Goal: Information Seeking & Learning: Check status

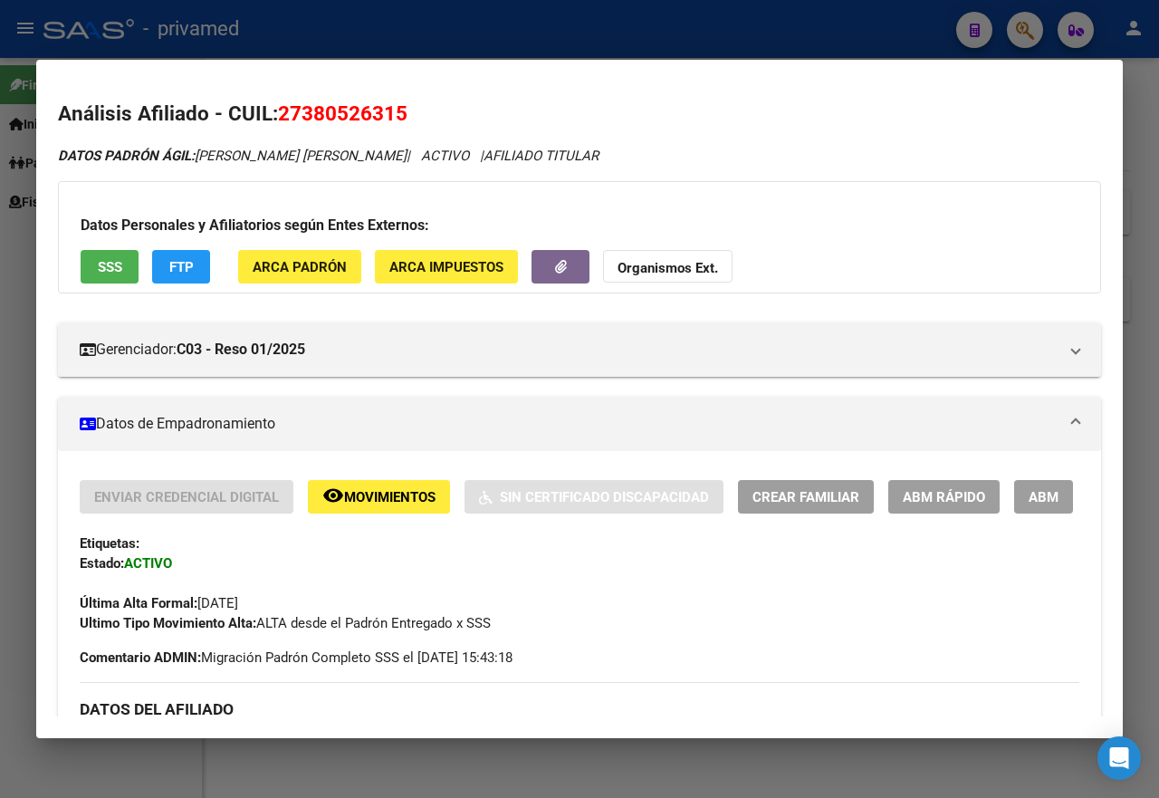
click at [764, 32] on div at bounding box center [579, 399] width 1159 height 798
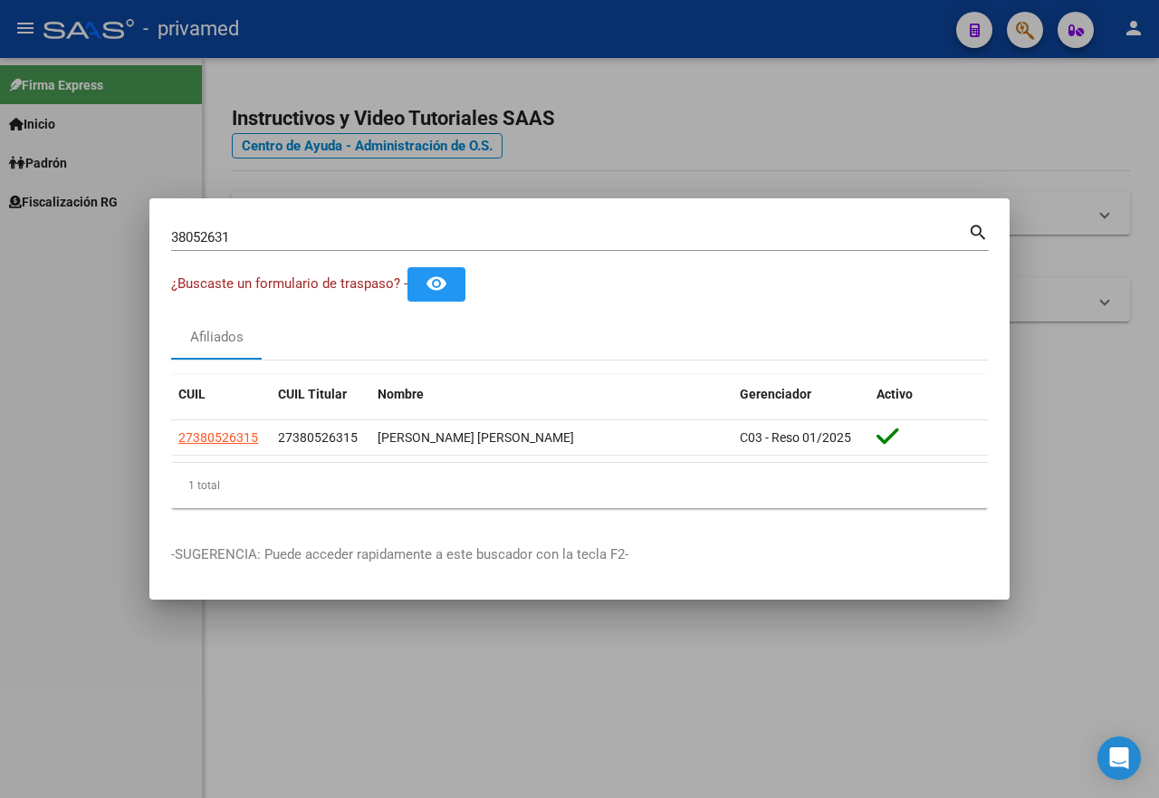
click at [813, 128] on div at bounding box center [579, 399] width 1159 height 798
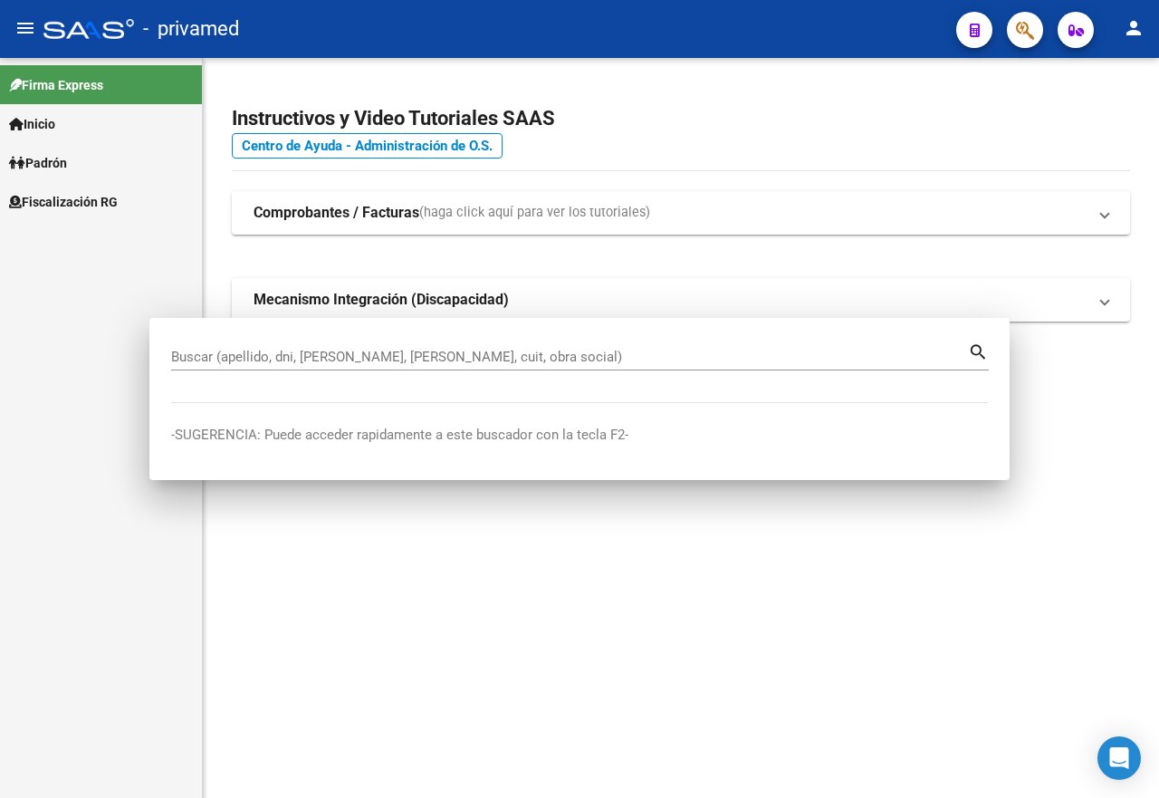
click at [704, 88] on app-root-component "Instructivos y Video Tutoriales SAAS Centro de Ayuda - Administración de O.S. C…" at bounding box center [681, 204] width 899 height 235
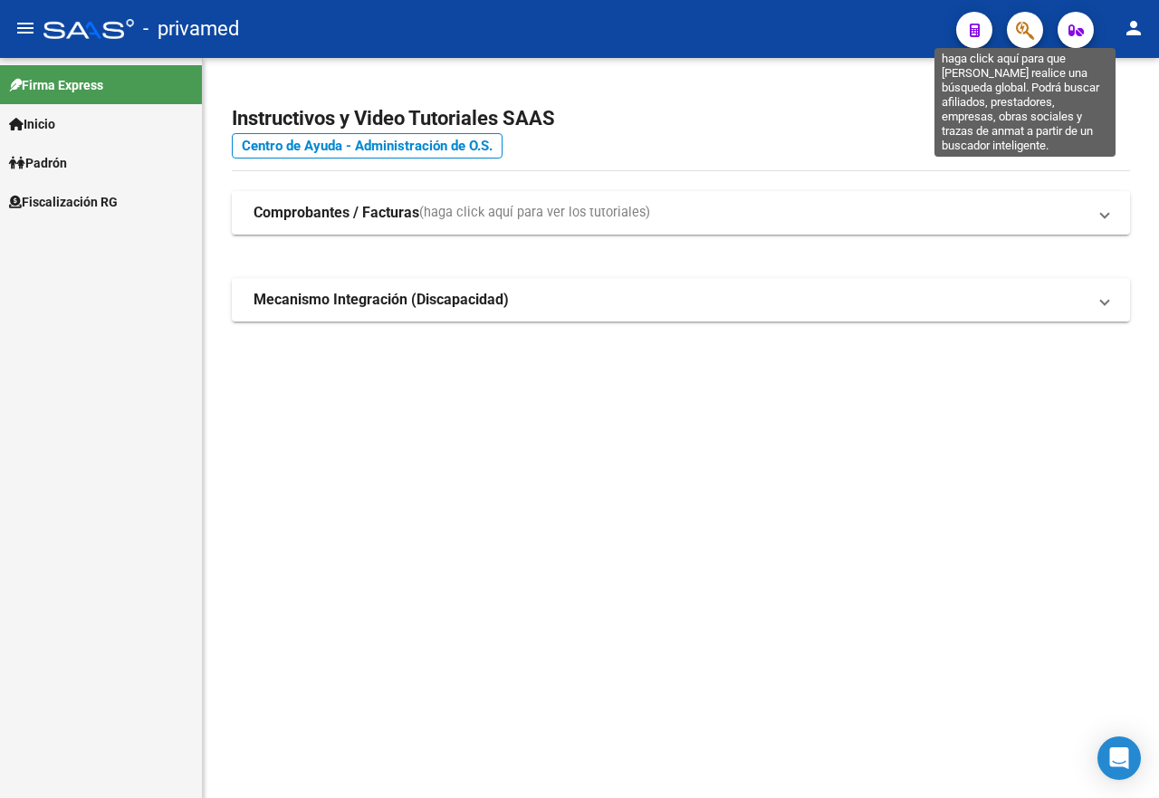
click at [1014, 36] on button "button" at bounding box center [1025, 30] width 36 height 36
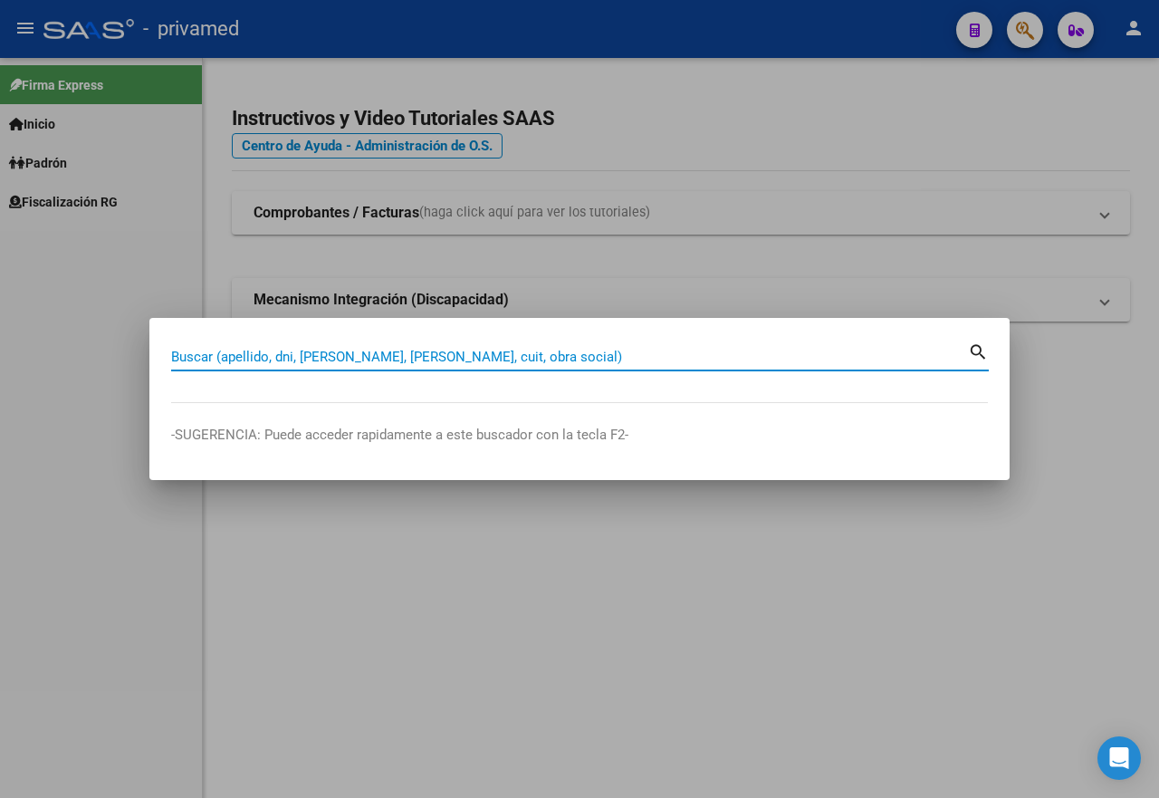
paste input "42772735"
type input "42772735"
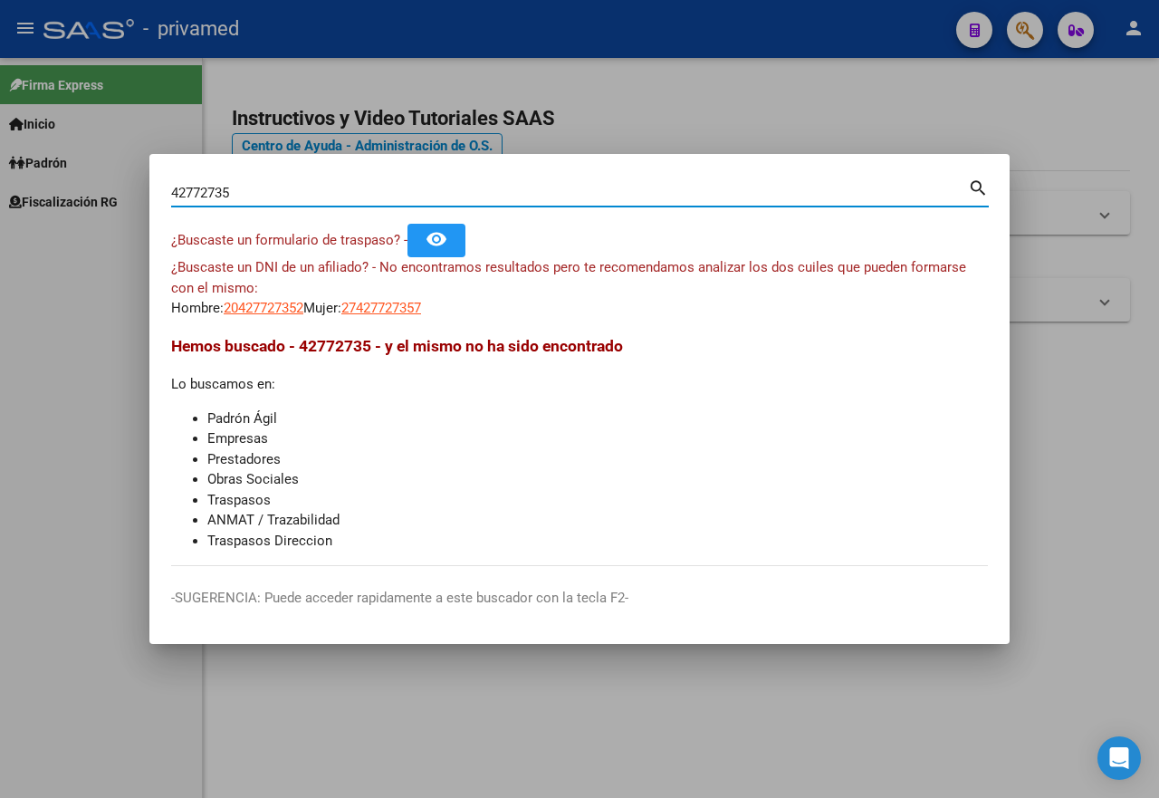
click at [711, 88] on div at bounding box center [579, 399] width 1159 height 798
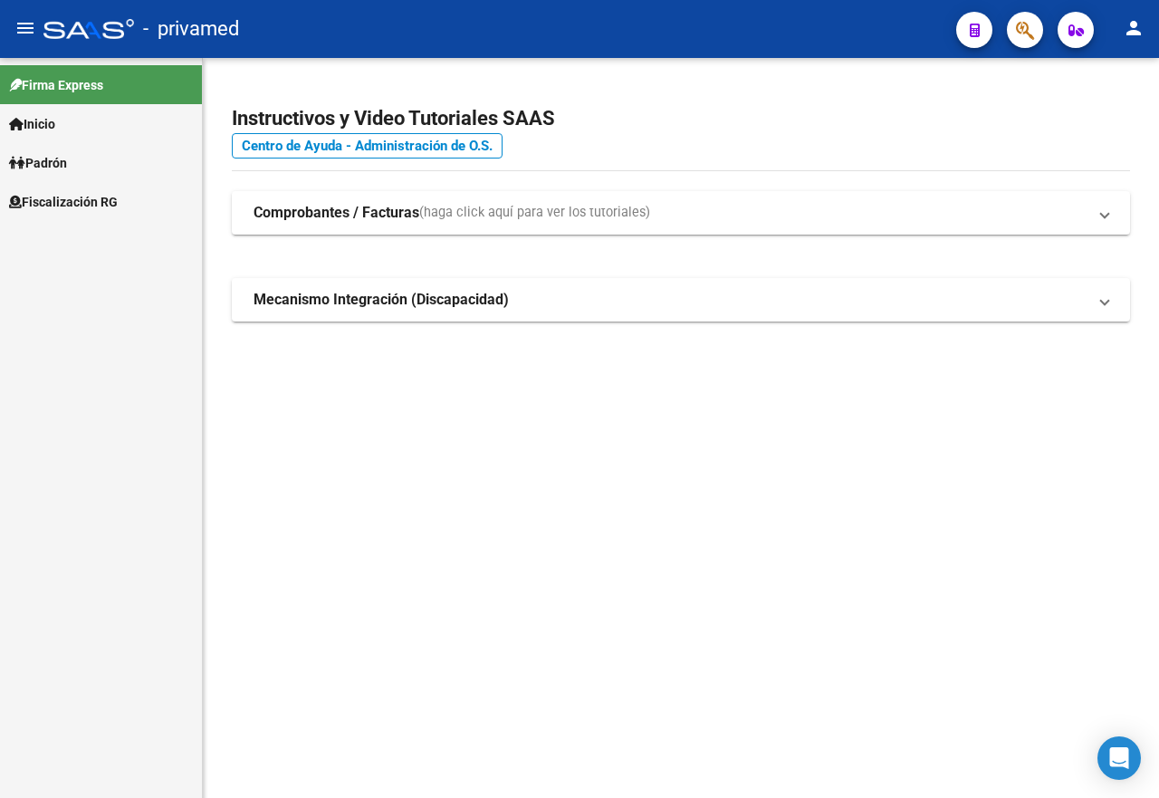
click at [1011, 42] on button "button" at bounding box center [1025, 30] width 36 height 36
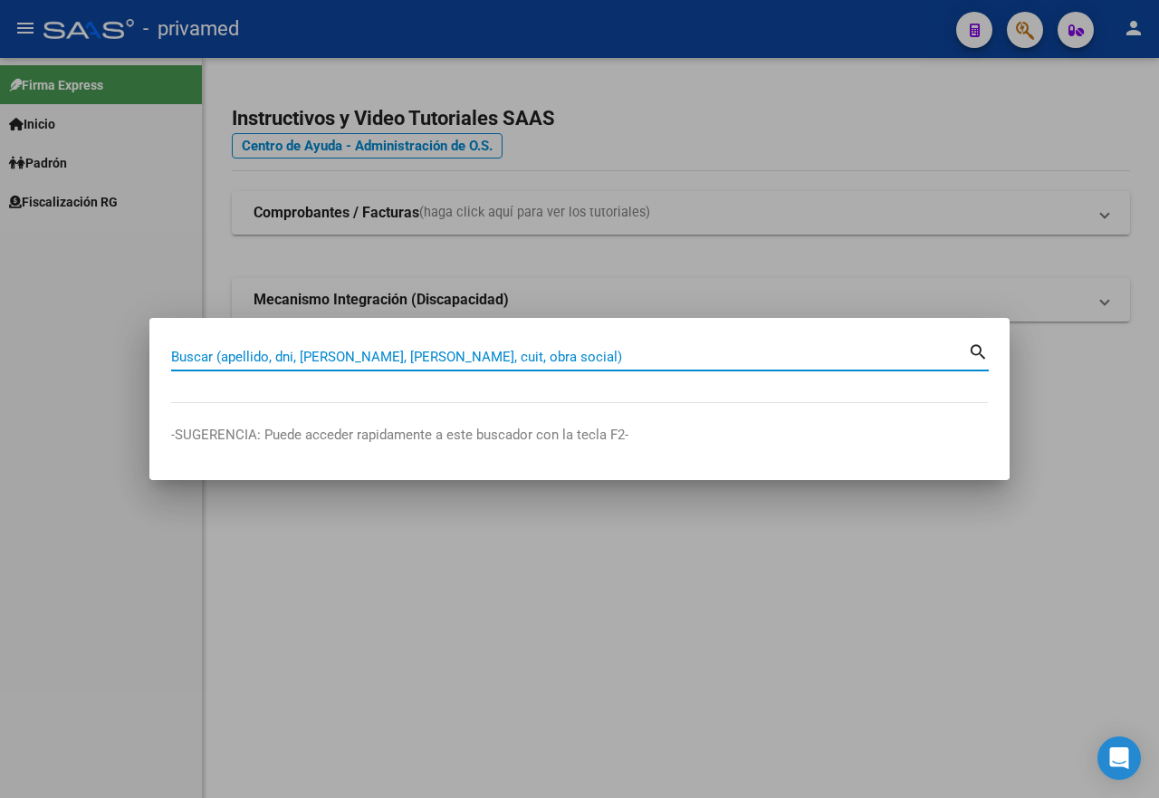
paste input "20368838269"
type input "20368838269"
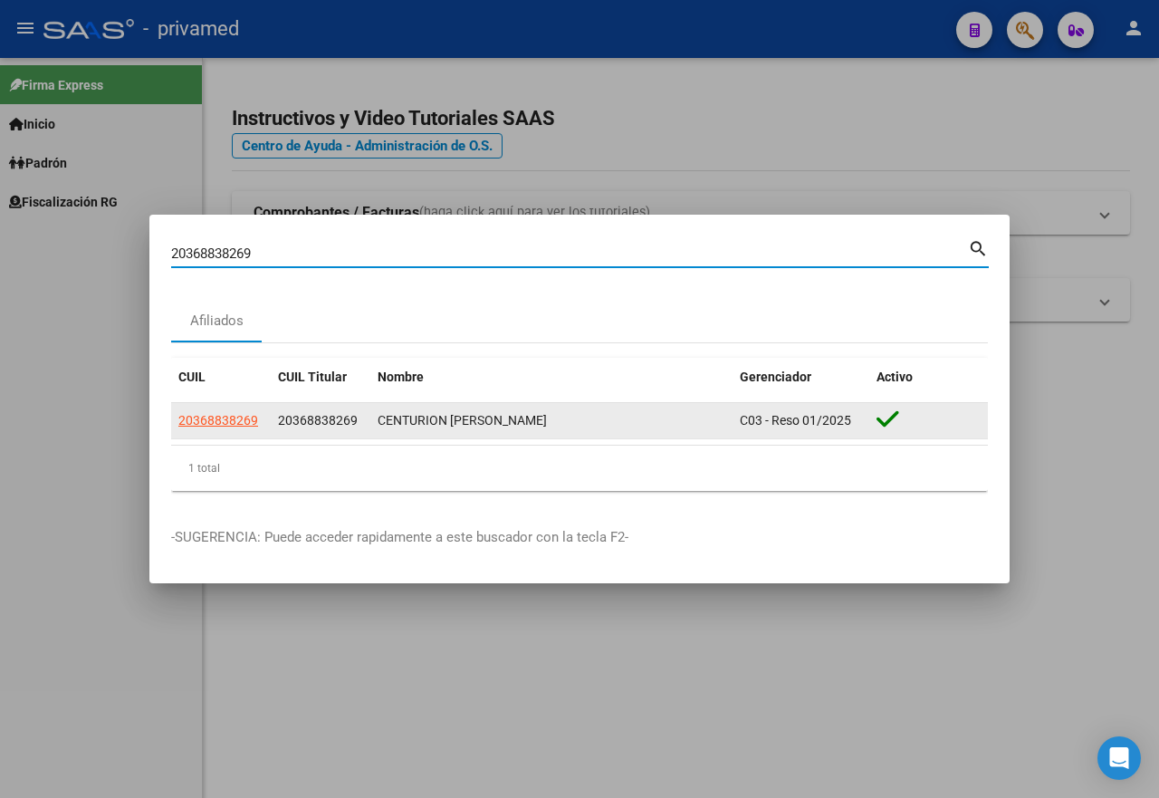
click at [215, 416] on span "20368838269" at bounding box center [218, 420] width 80 height 14
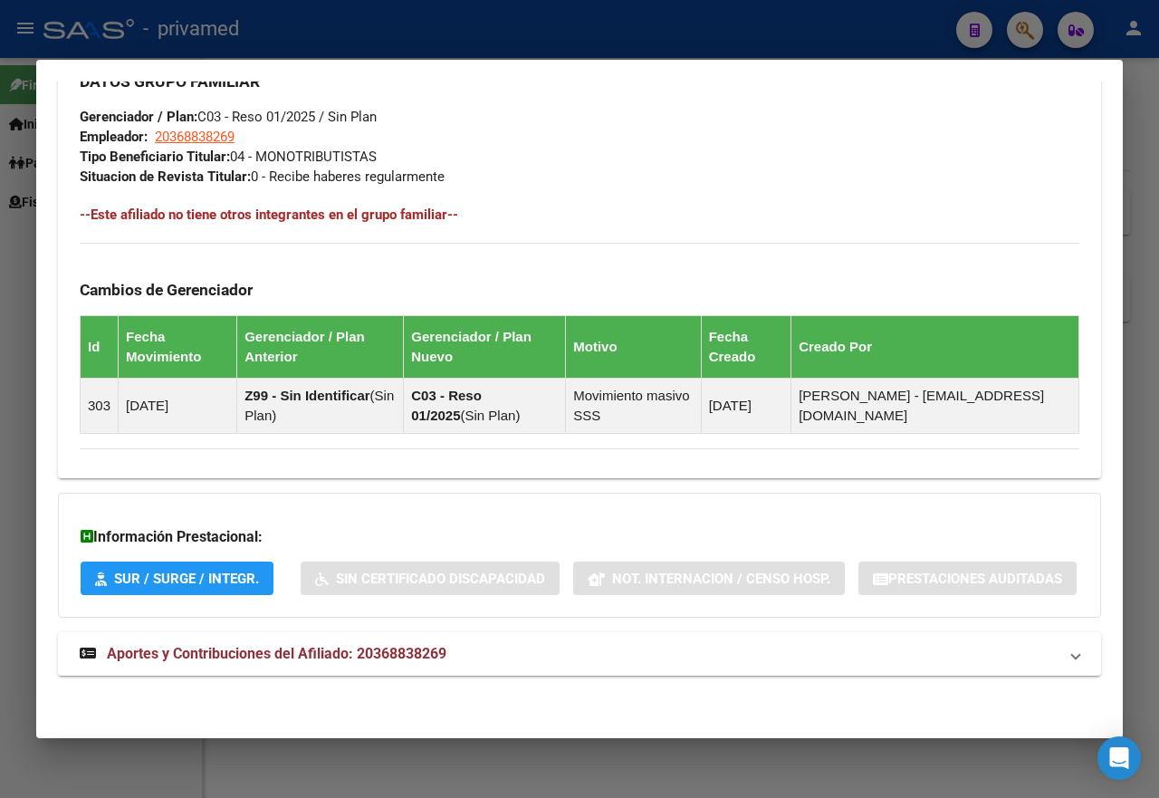
scroll to position [989, 0]
click at [424, 640] on mat-expansion-panel-header "Aportes y Contribuciones del Afiliado: 20368838269" at bounding box center [580, 653] width 1044 height 43
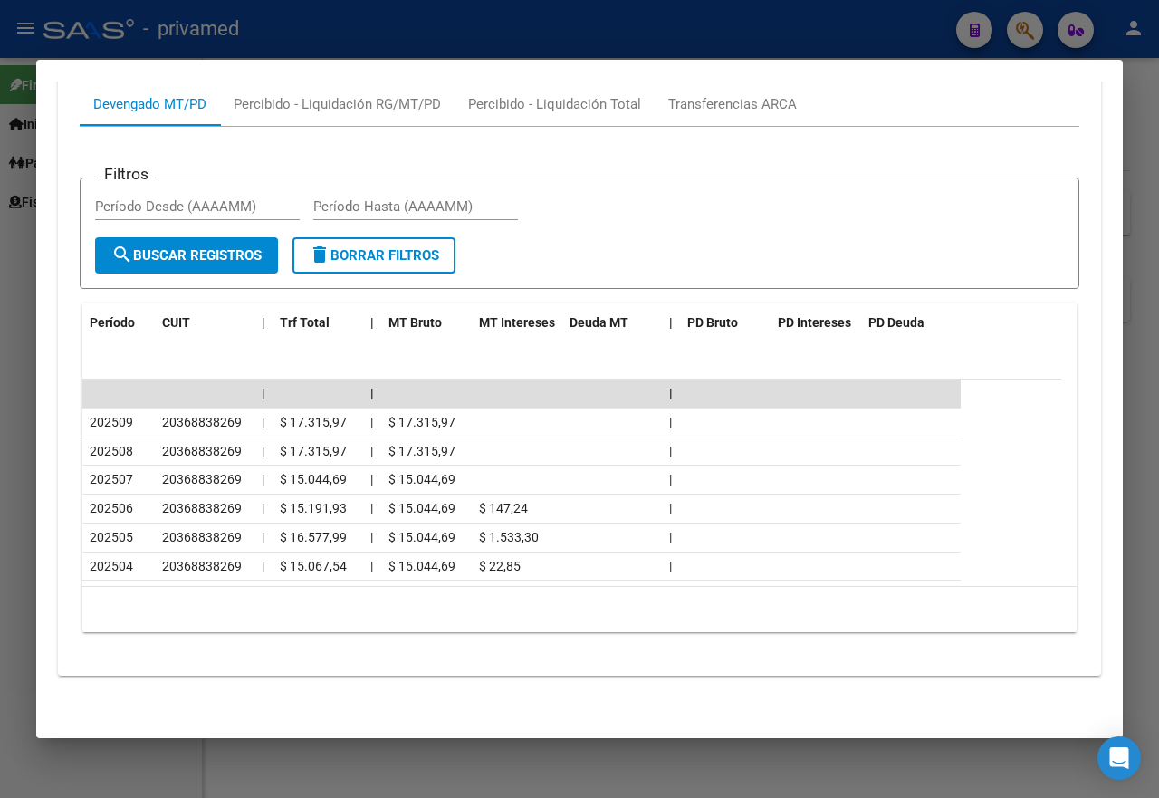
scroll to position [1688, 0]
click at [298, 104] on div "Percibido - Liquidación RG/MT/PD" at bounding box center [337, 104] width 207 height 20
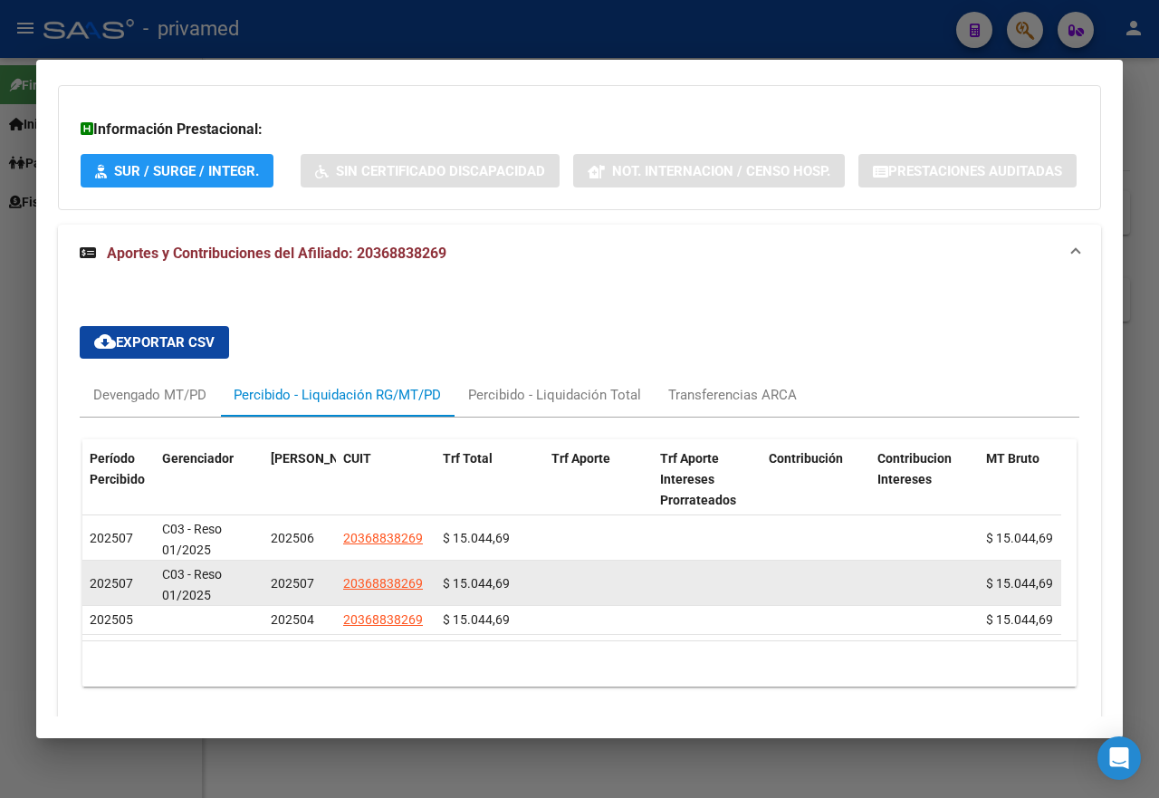
scroll to position [1467, 0]
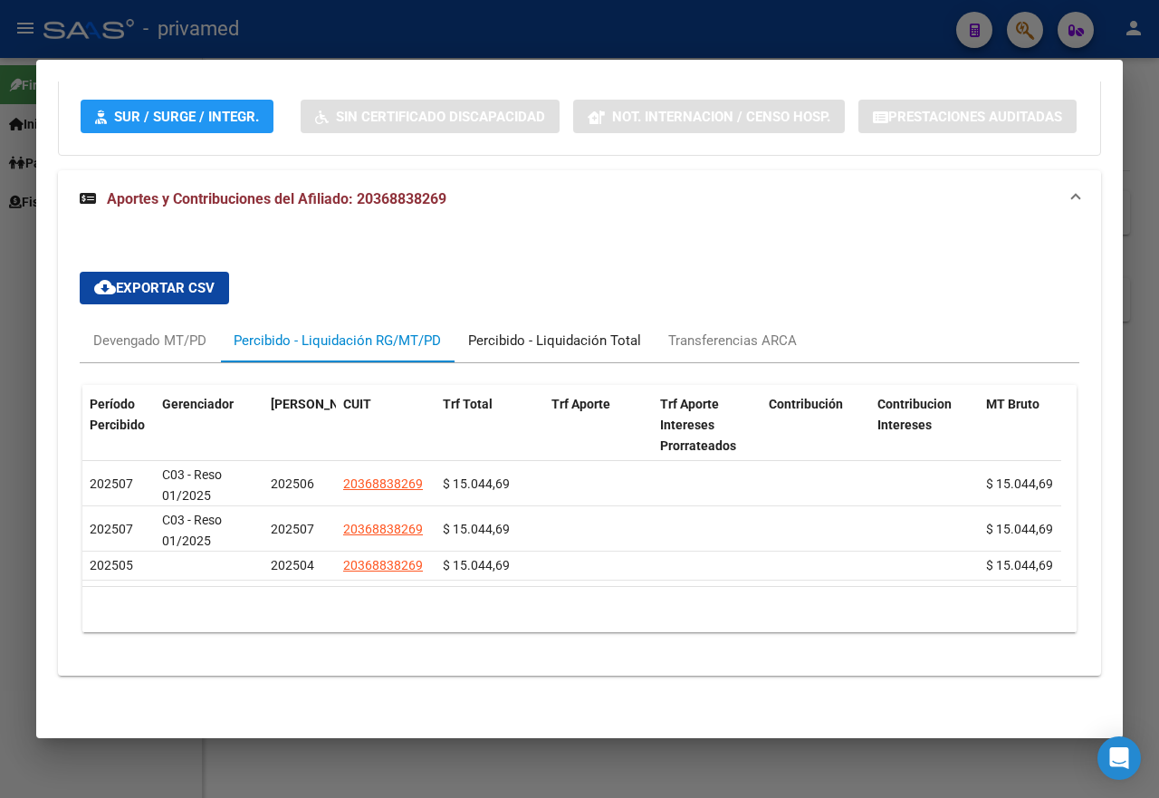
click at [520, 331] on div "Percibido - Liquidación Total" at bounding box center [554, 341] width 173 height 20
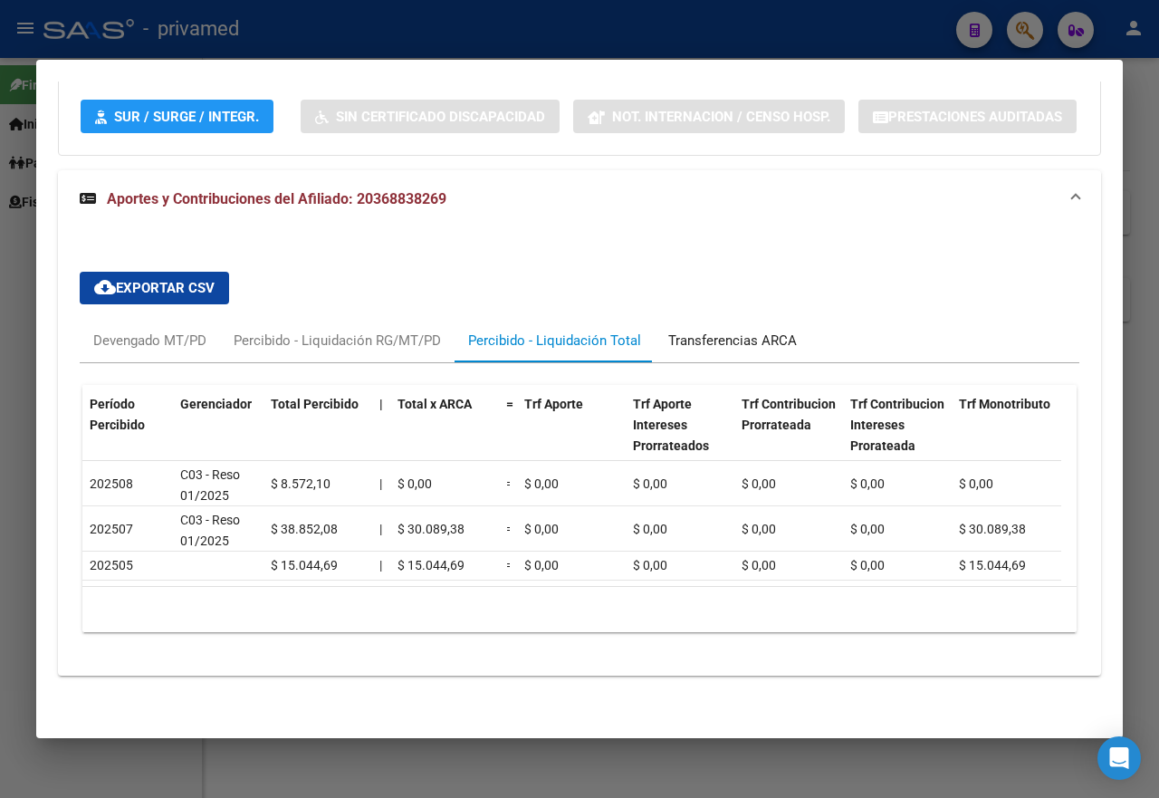
click at [746, 331] on div "Transferencias ARCA" at bounding box center [733, 341] width 129 height 20
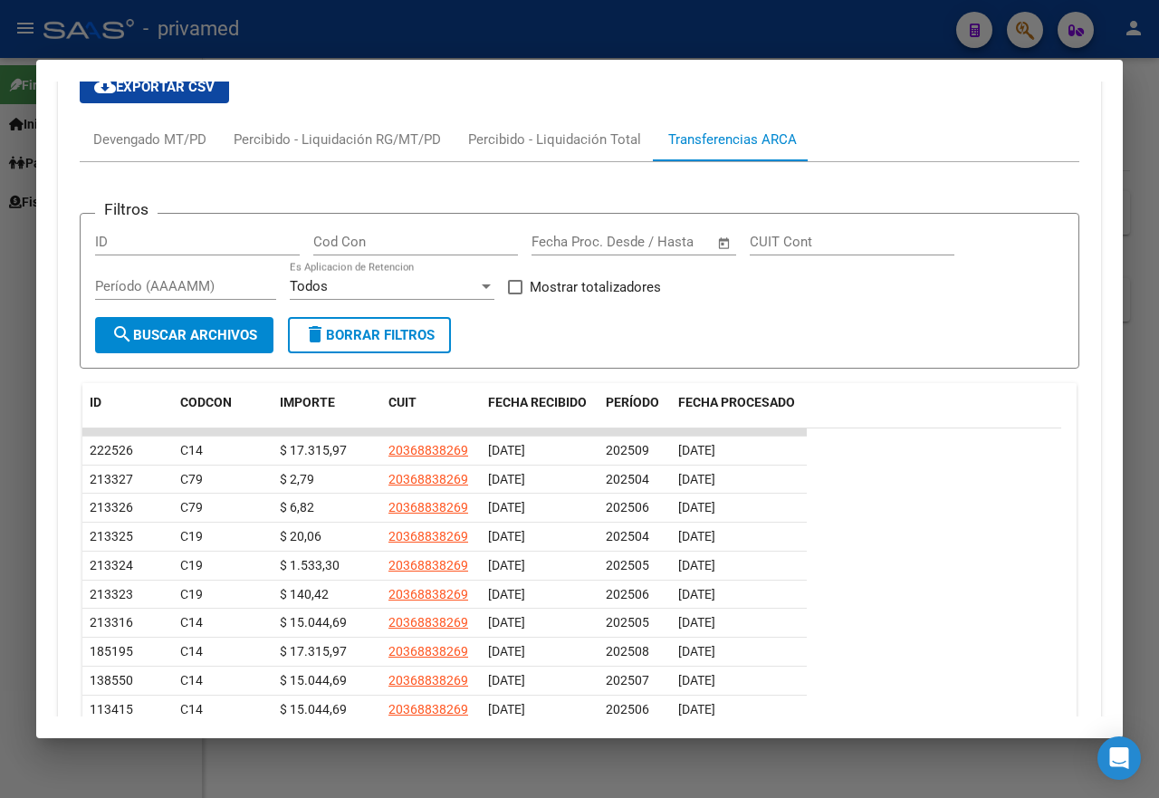
scroll to position [1648, 0]
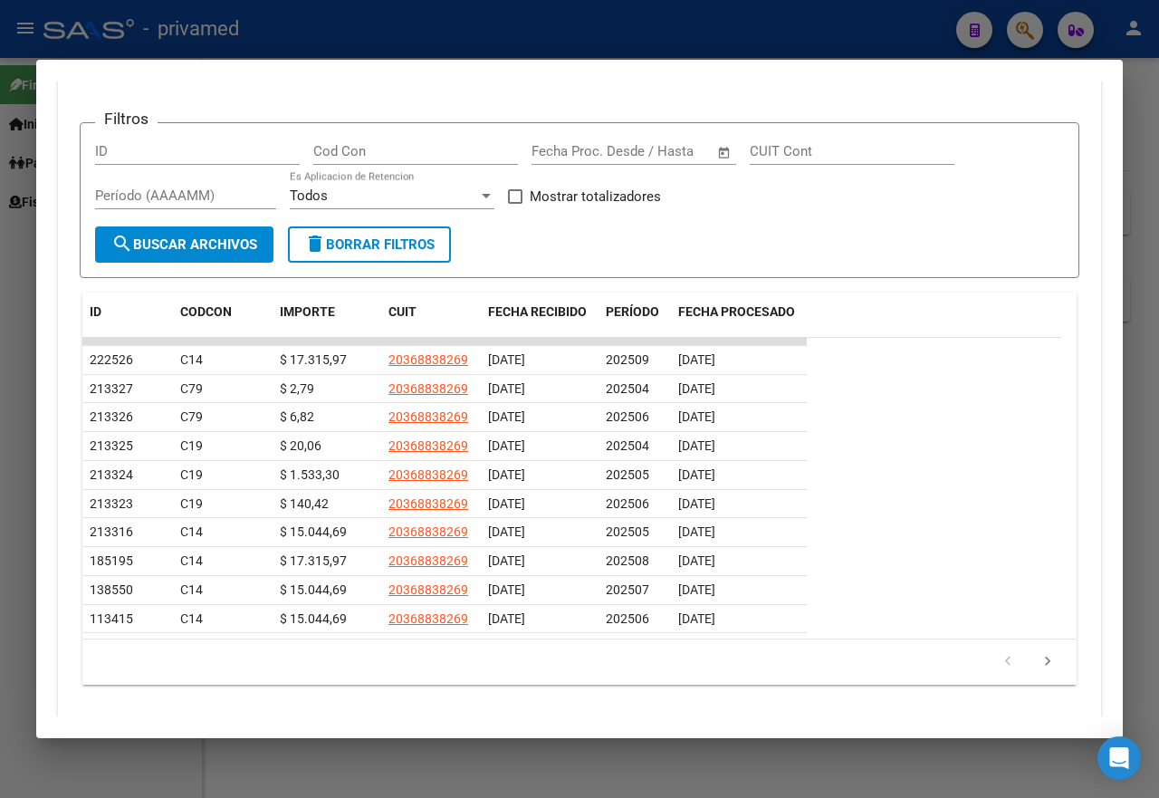
click at [8, 404] on div at bounding box center [579, 399] width 1159 height 798
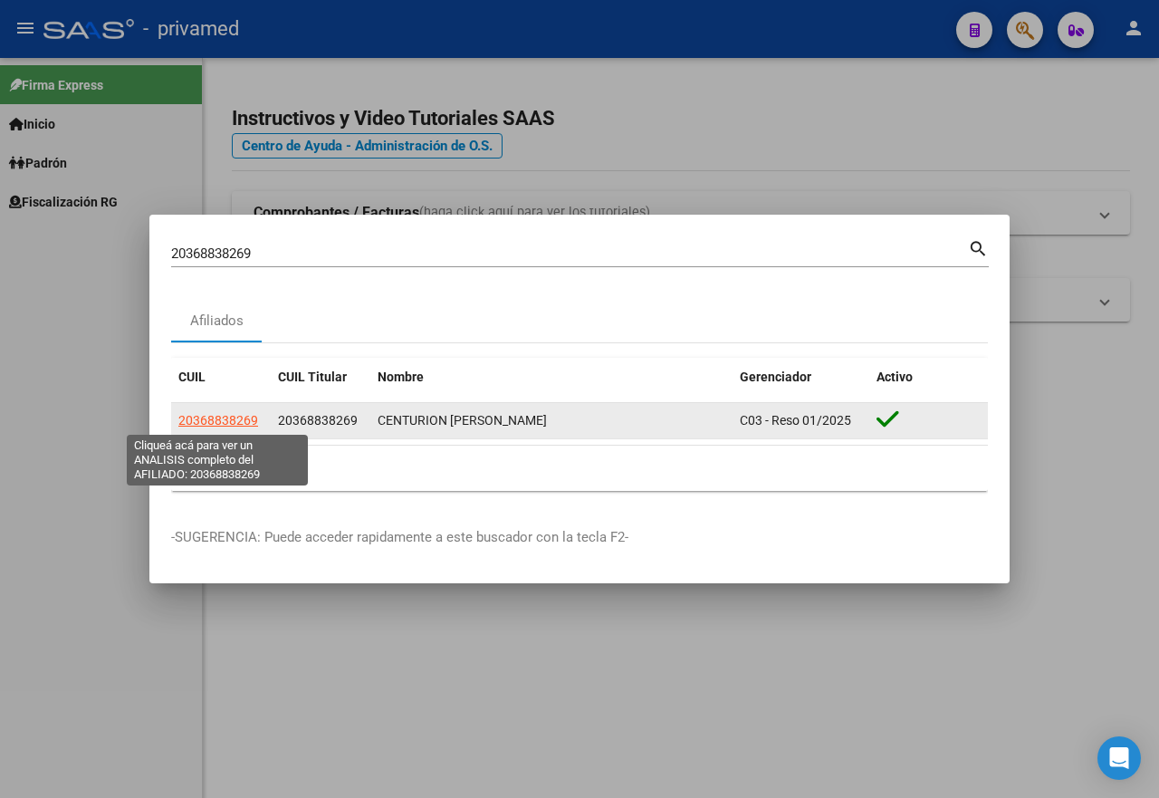
click at [222, 413] on span "20368838269" at bounding box center [218, 420] width 80 height 14
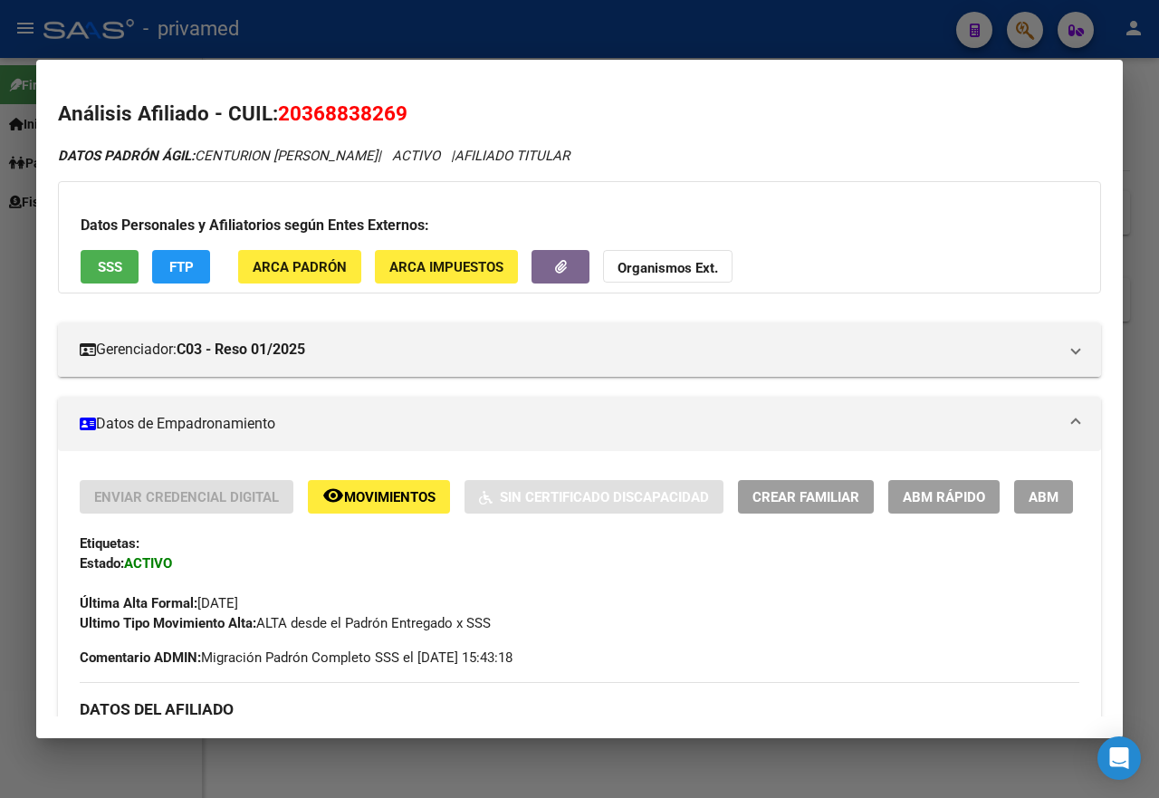
click at [804, 33] on div at bounding box center [579, 399] width 1159 height 798
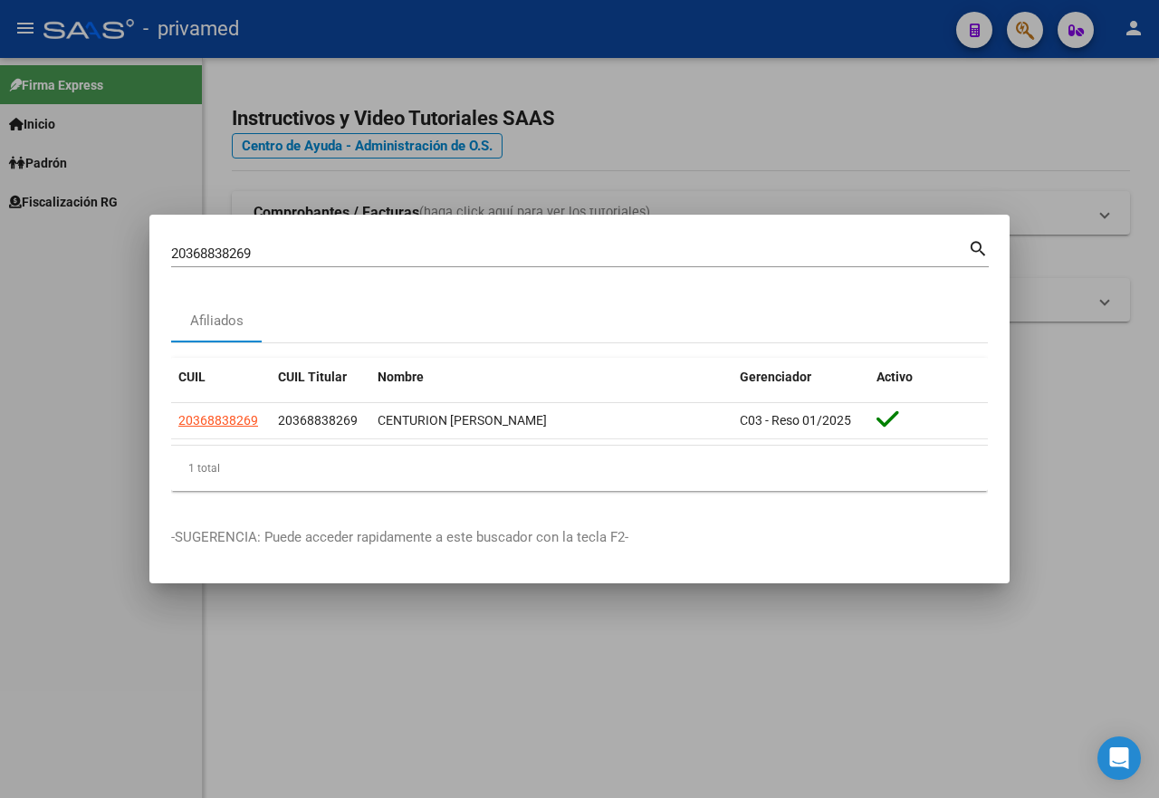
click at [391, 194] on div at bounding box center [579, 399] width 1159 height 798
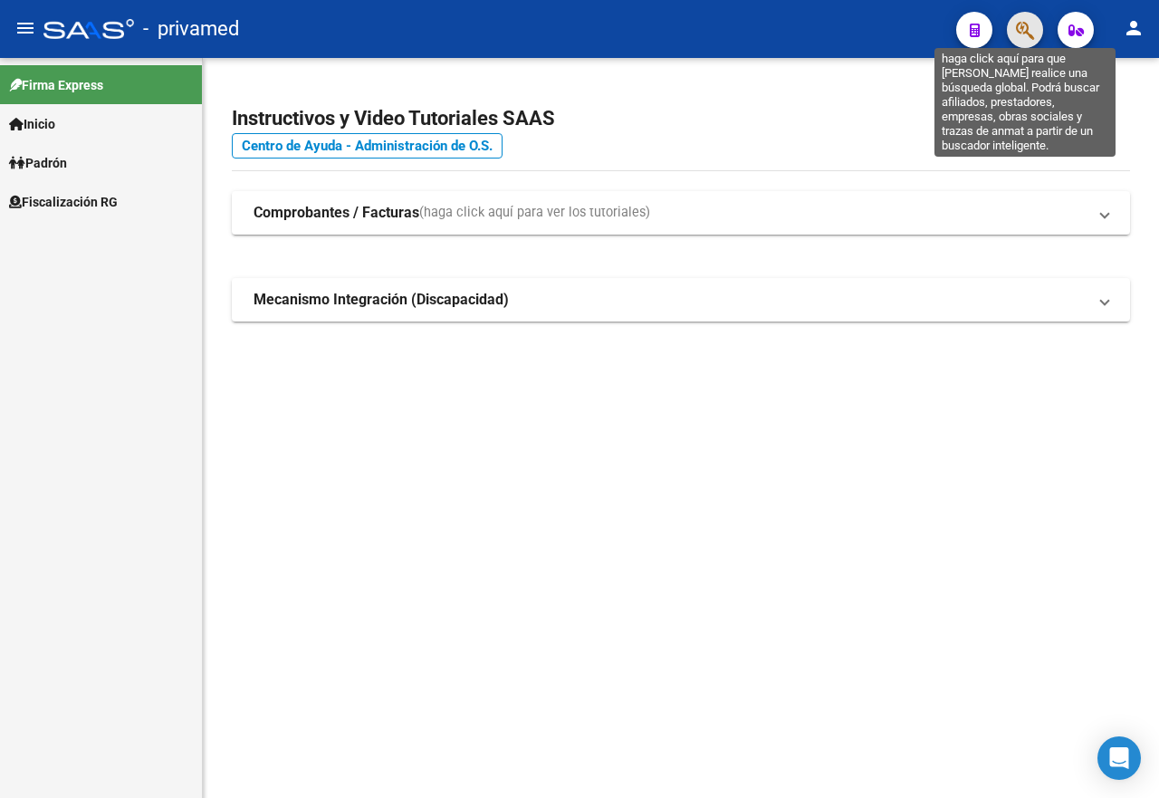
click at [1031, 29] on icon "button" at bounding box center [1025, 30] width 18 height 21
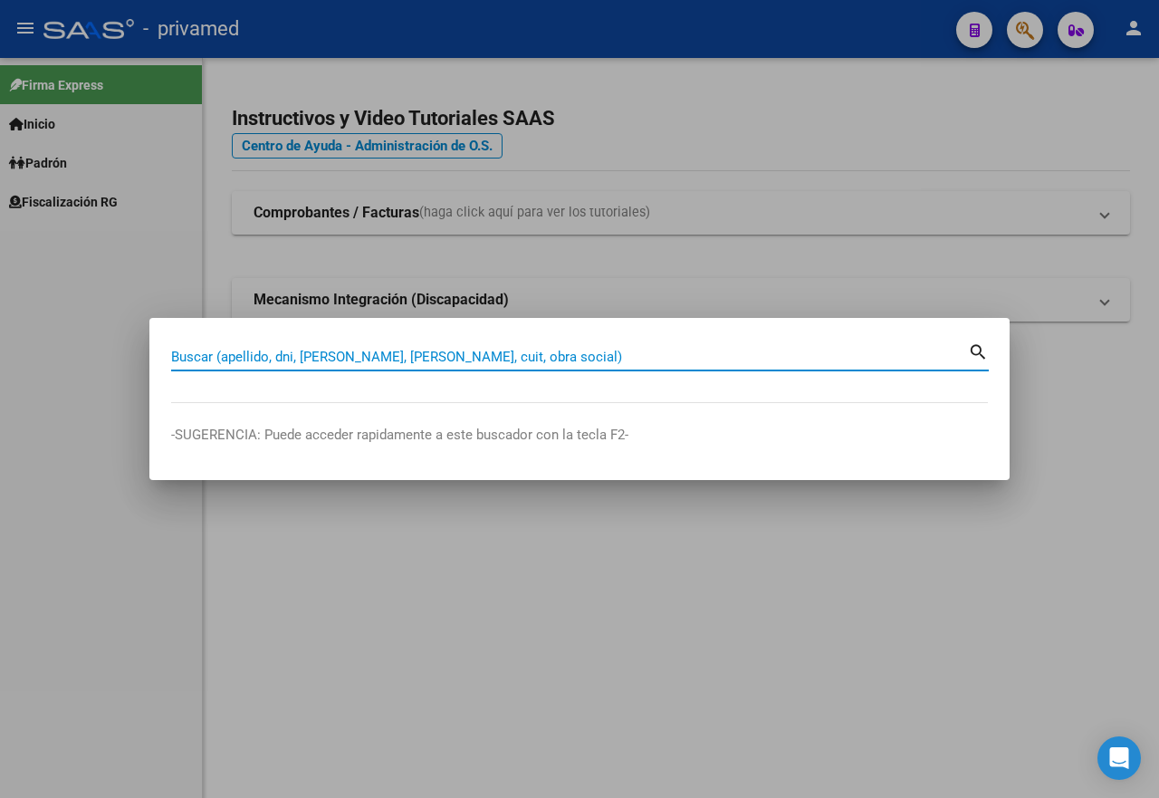
paste input "20368838269"
type input "20368838269"
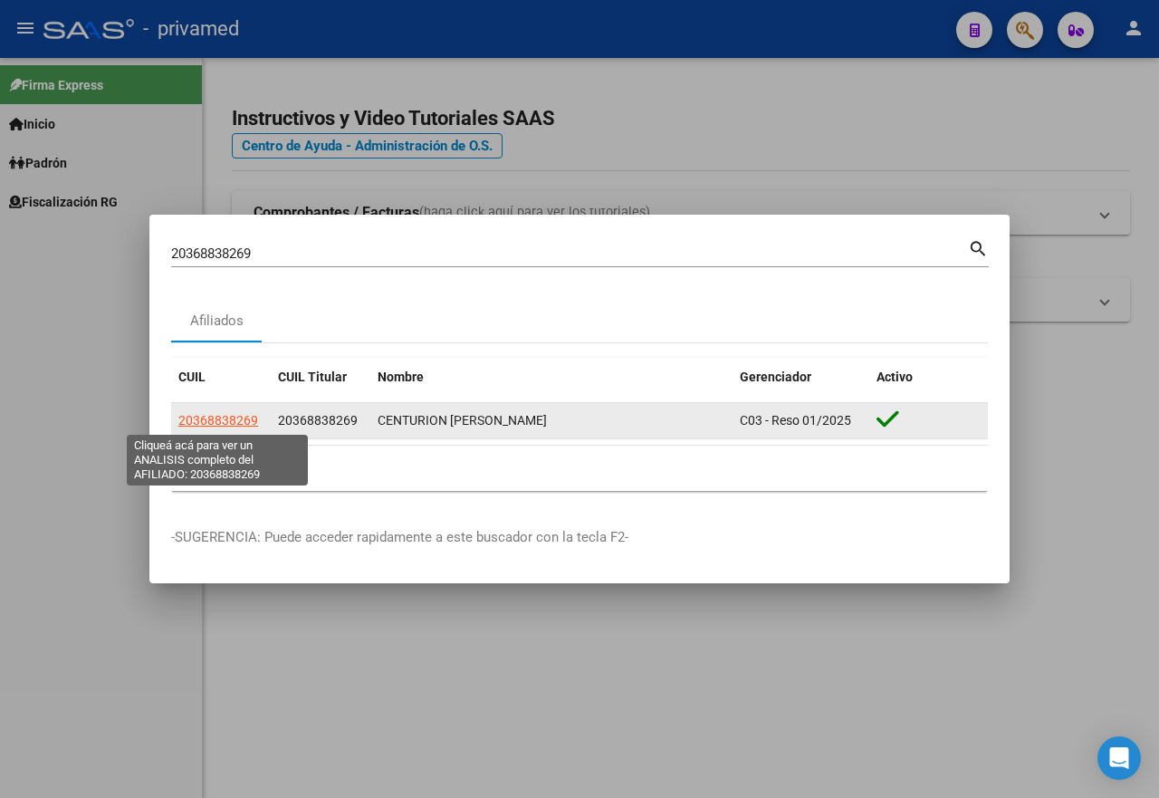
click at [225, 420] on span "20368838269" at bounding box center [218, 420] width 80 height 14
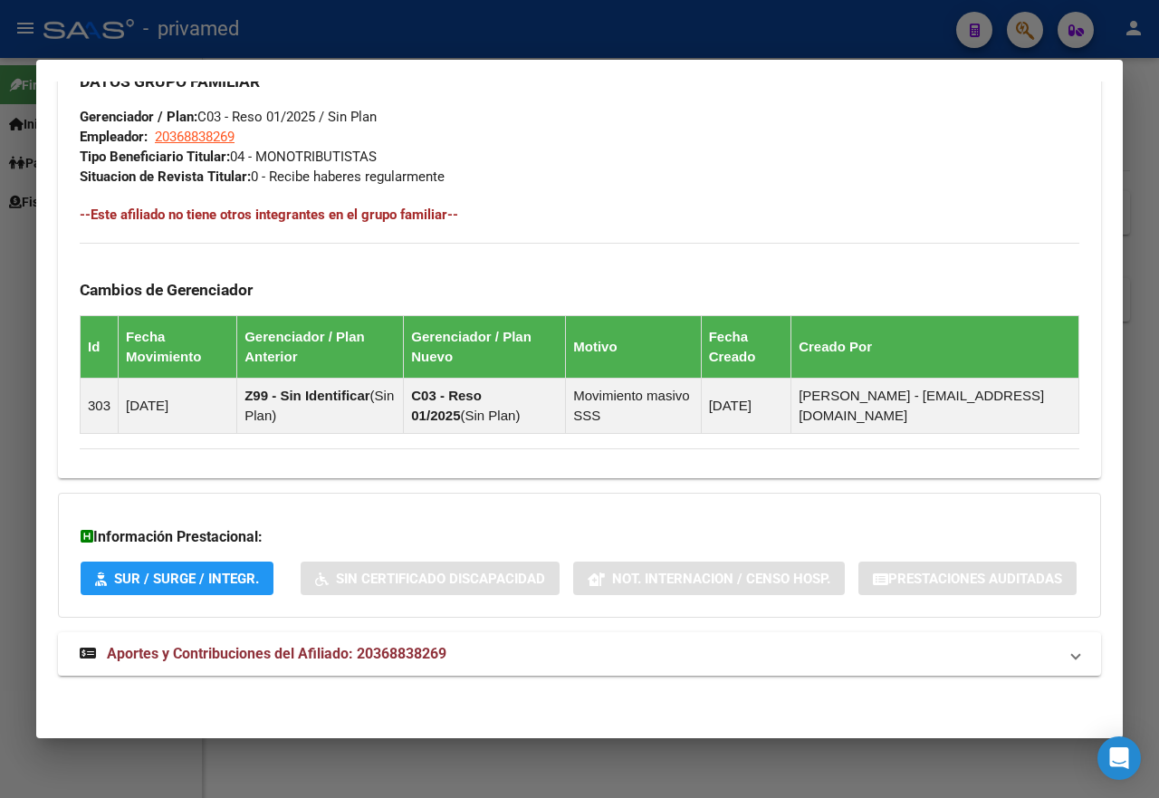
scroll to position [989, 0]
click at [352, 650] on span "Aportes y Contribuciones del Afiliado: 20368838269" at bounding box center [277, 653] width 340 height 17
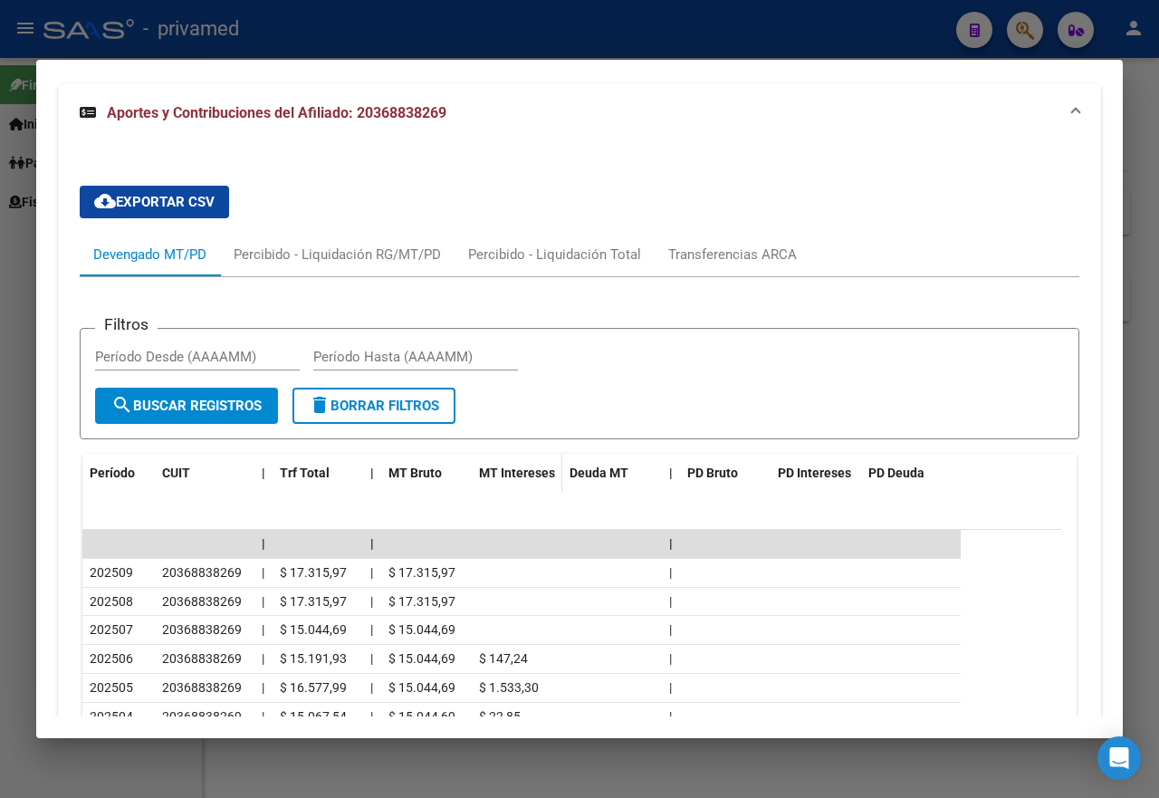
scroll to position [1533, 0]
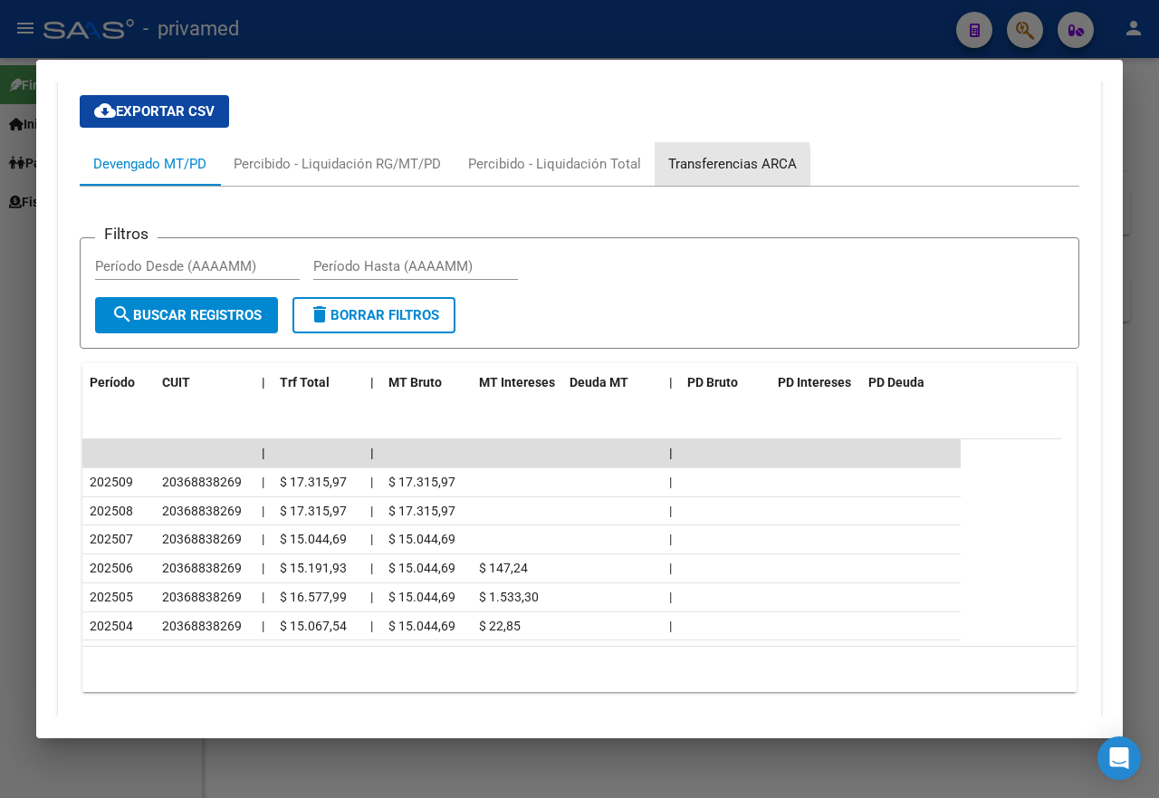
click at [716, 174] on div "Transferencias ARCA" at bounding box center [733, 164] width 129 height 20
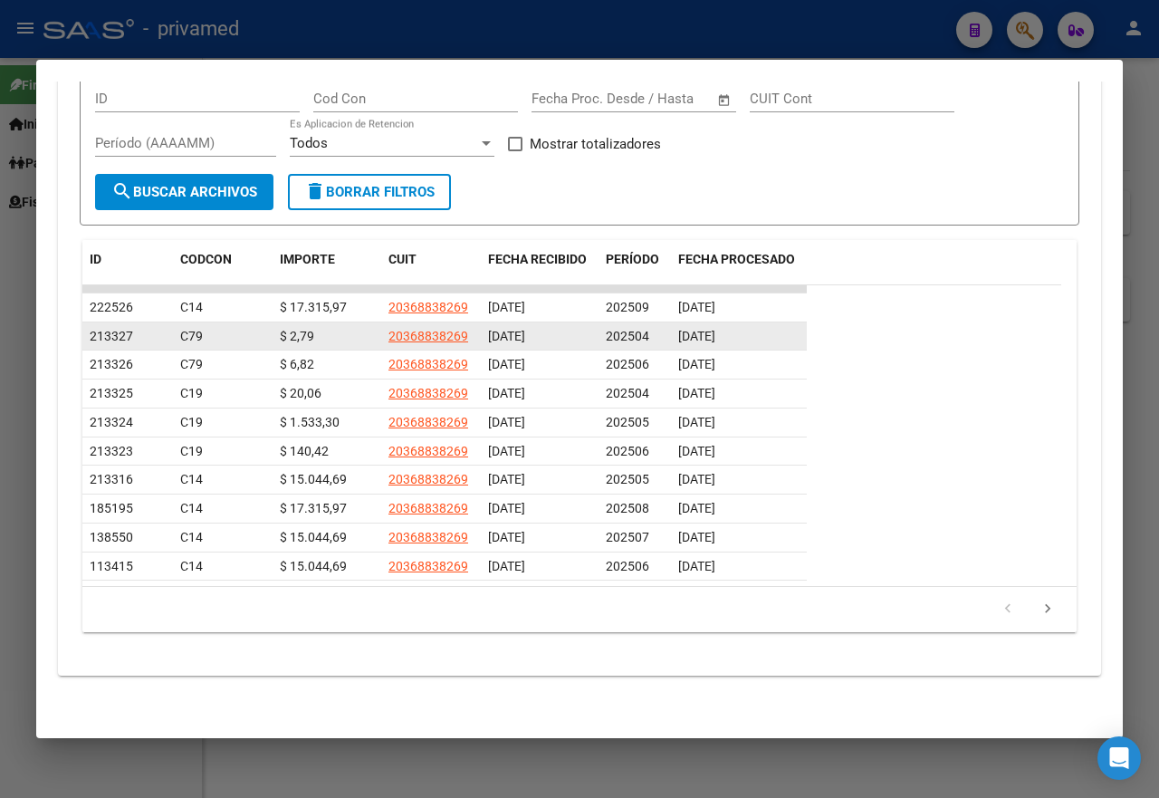
scroll to position [1342, 0]
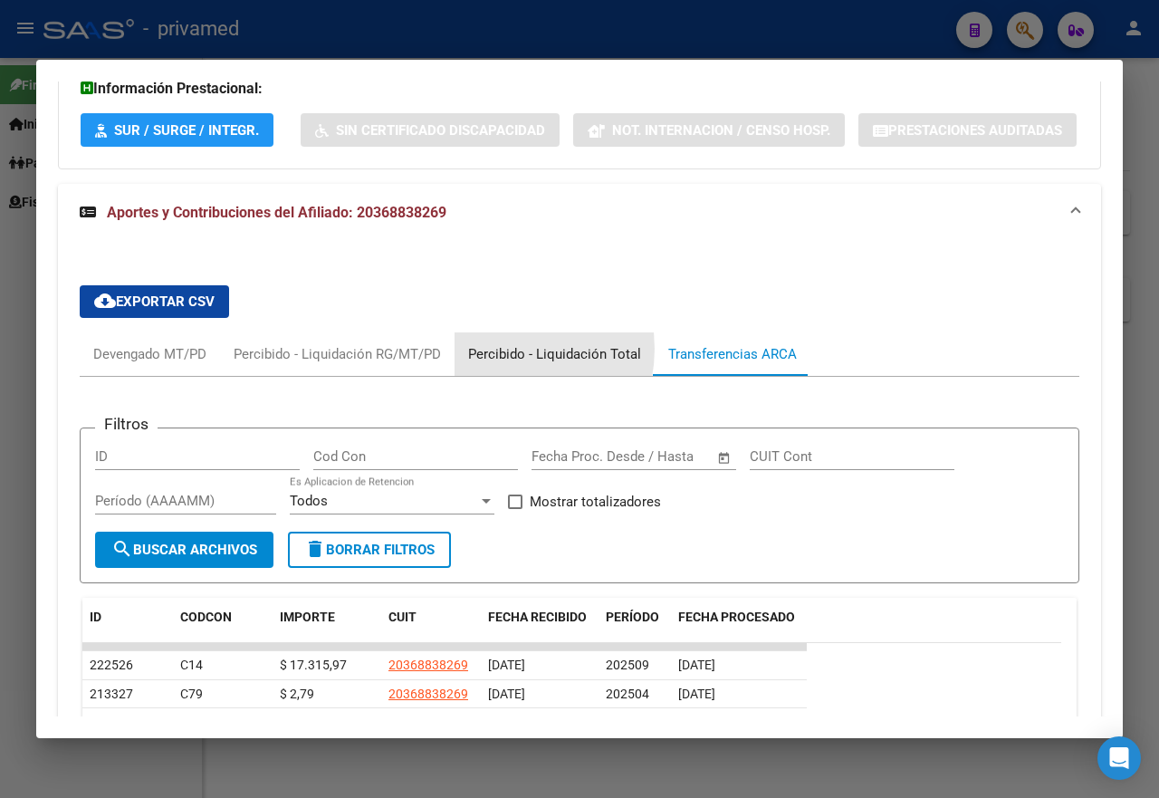
click at [501, 364] on div "Percibido - Liquidación Total" at bounding box center [554, 354] width 173 height 20
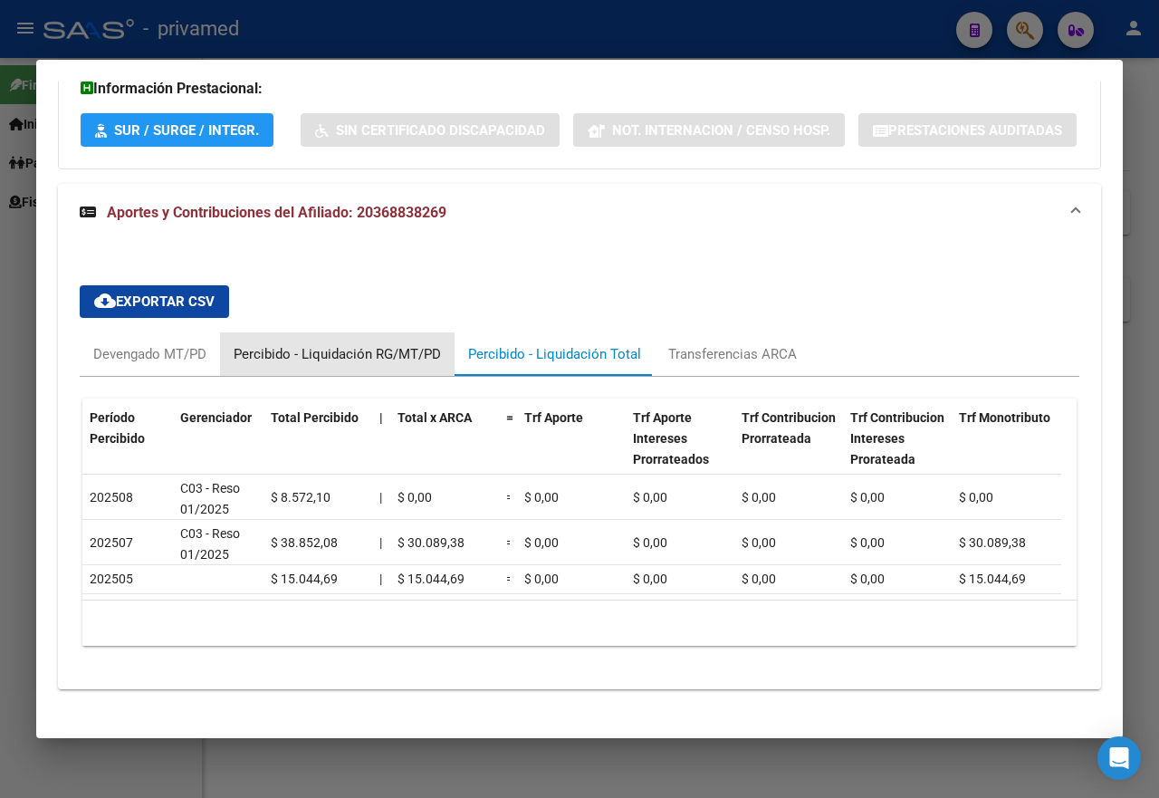
click at [399, 364] on div "Percibido - Liquidación RG/MT/PD" at bounding box center [337, 354] width 207 height 20
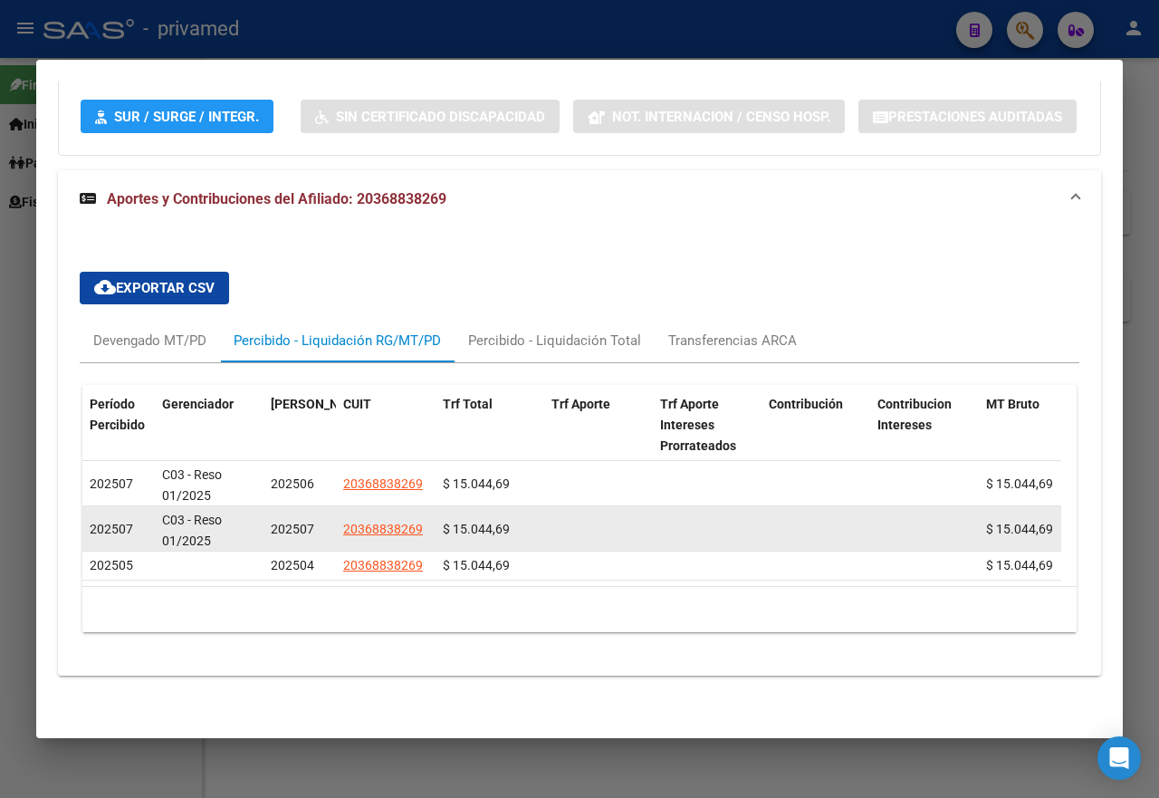
scroll to position [1376, 0]
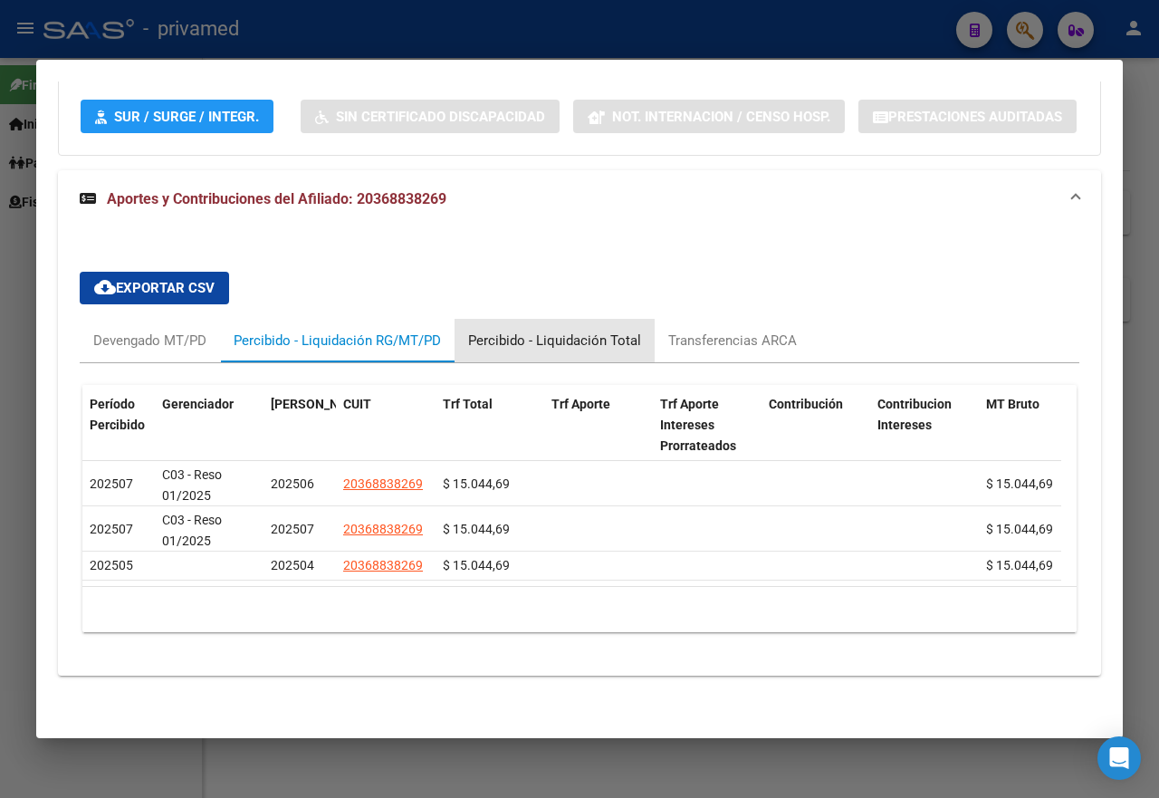
click at [566, 351] on div "Percibido - Liquidación Total" at bounding box center [554, 341] width 173 height 20
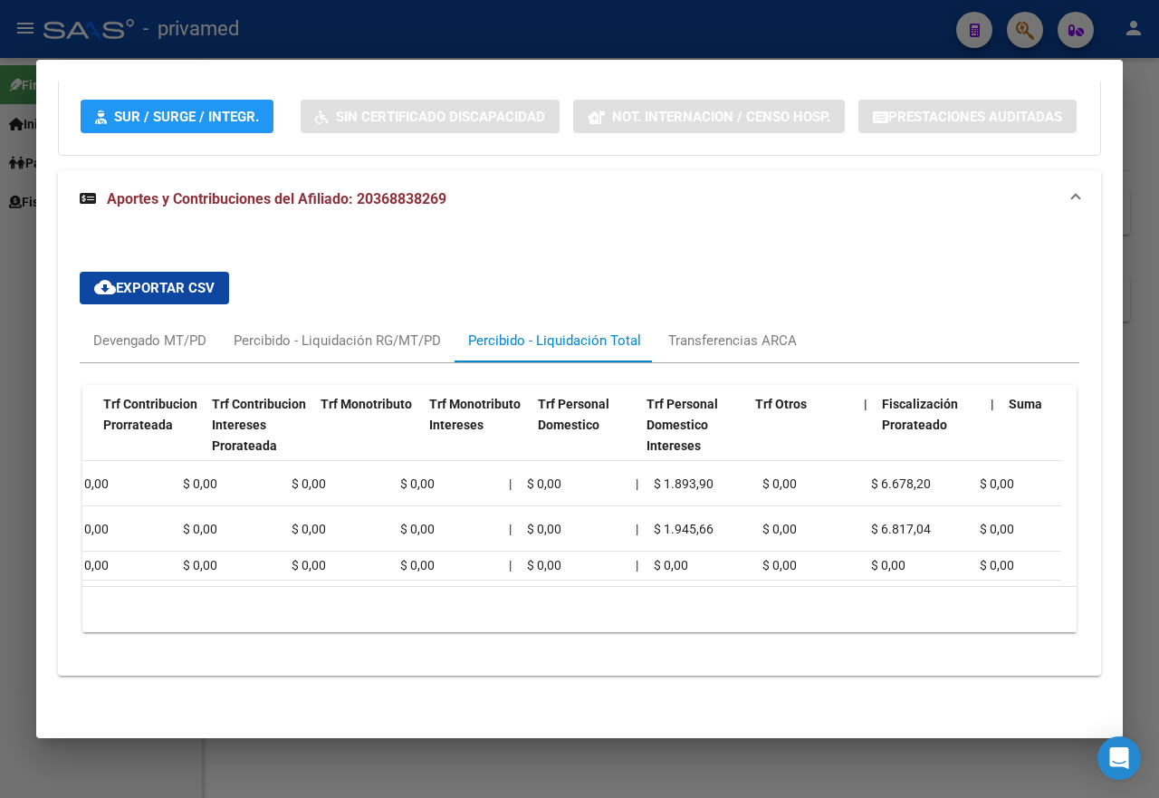
scroll to position [0, 0]
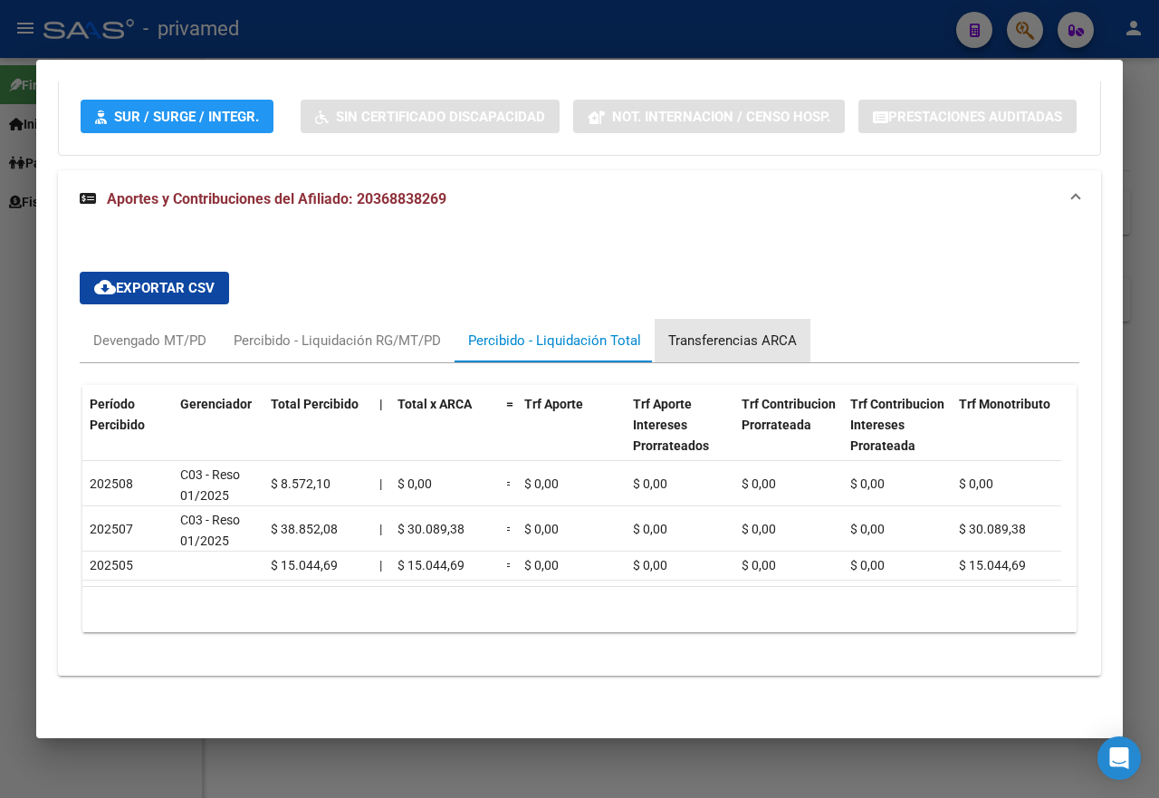
click at [772, 351] on div "Transferencias ARCA" at bounding box center [733, 341] width 129 height 20
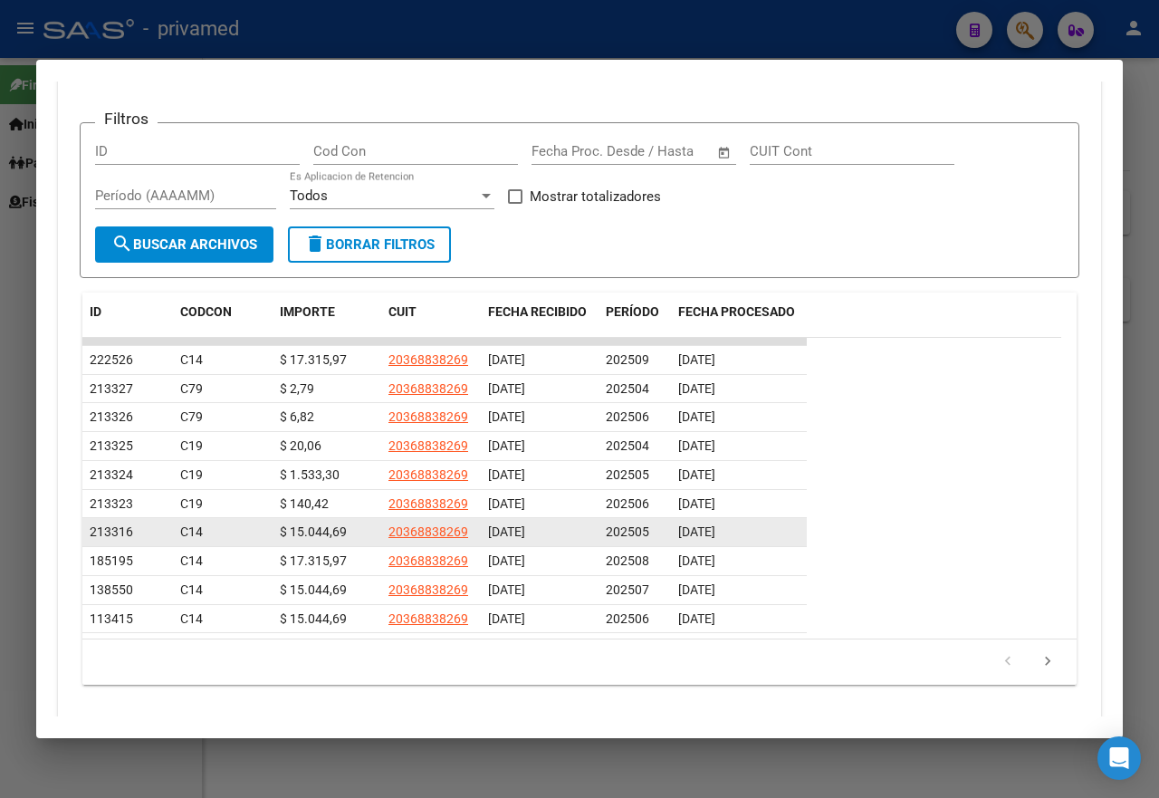
scroll to position [1738, 0]
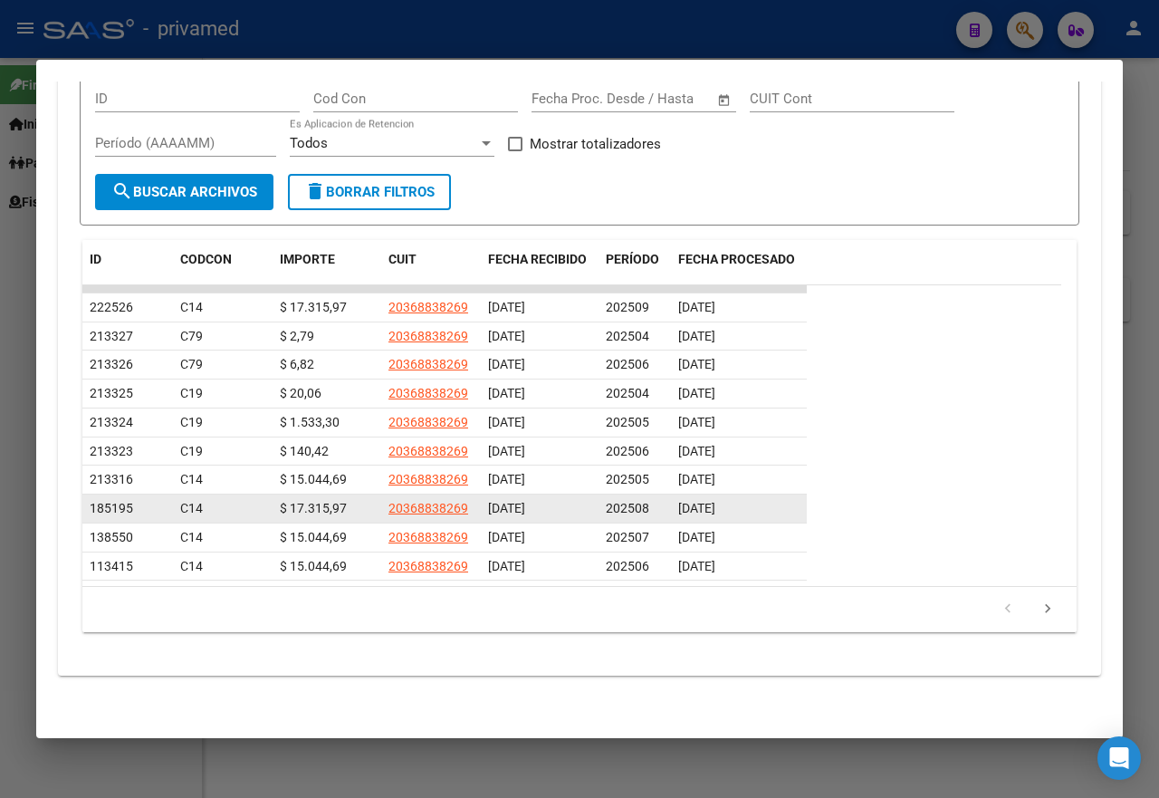
click at [258, 523] on datatable-body-cell at bounding box center [254, 509] width 36 height 28
click at [790, 519] on div "03/09/2025" at bounding box center [738, 508] width 121 height 21
click at [752, 519] on div "03/09/2025" at bounding box center [738, 508] width 121 height 21
